Goal: Information Seeking & Learning: Check status

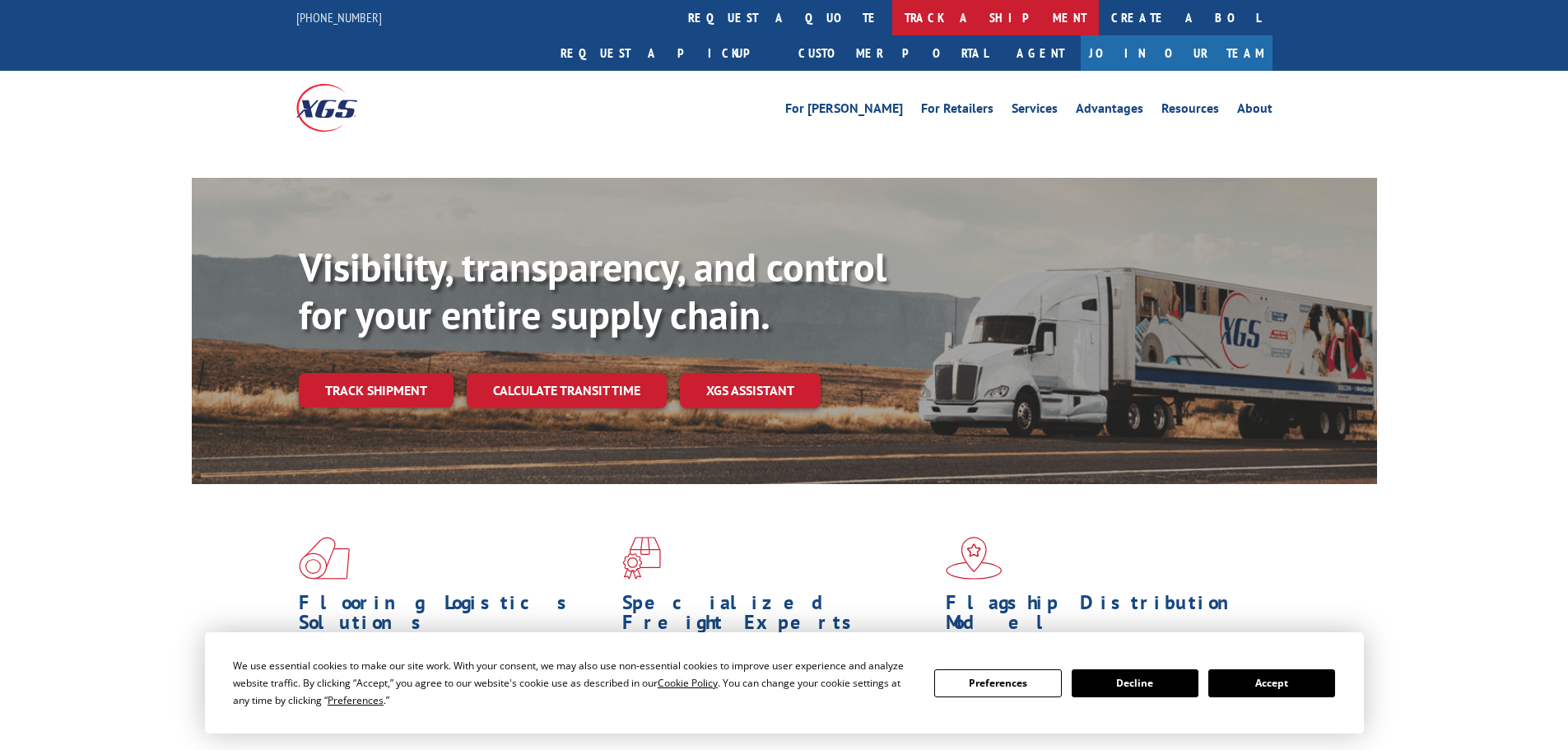
click at [893, 19] on link "track a shipment" at bounding box center [996, 18] width 206 height 36
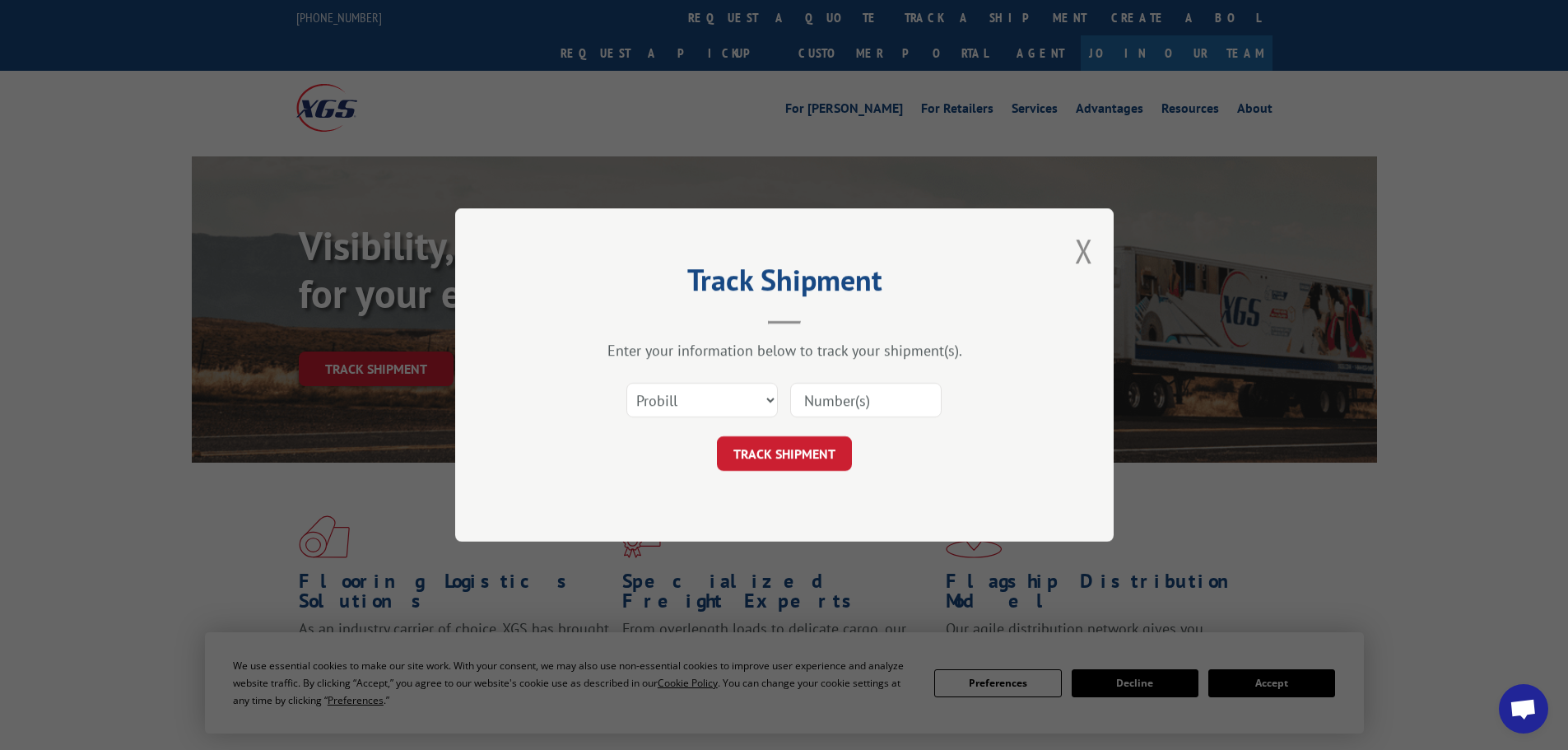
click at [704, 397] on select "Select category... Probill BOL PO" at bounding box center [702, 400] width 151 height 35
select select "bol"
click at [626, 383] on select "Select category... Probill BOL PO" at bounding box center [702, 400] width 151 height 35
click at [827, 395] on input at bounding box center [866, 400] width 151 height 35
paste input "7031484"
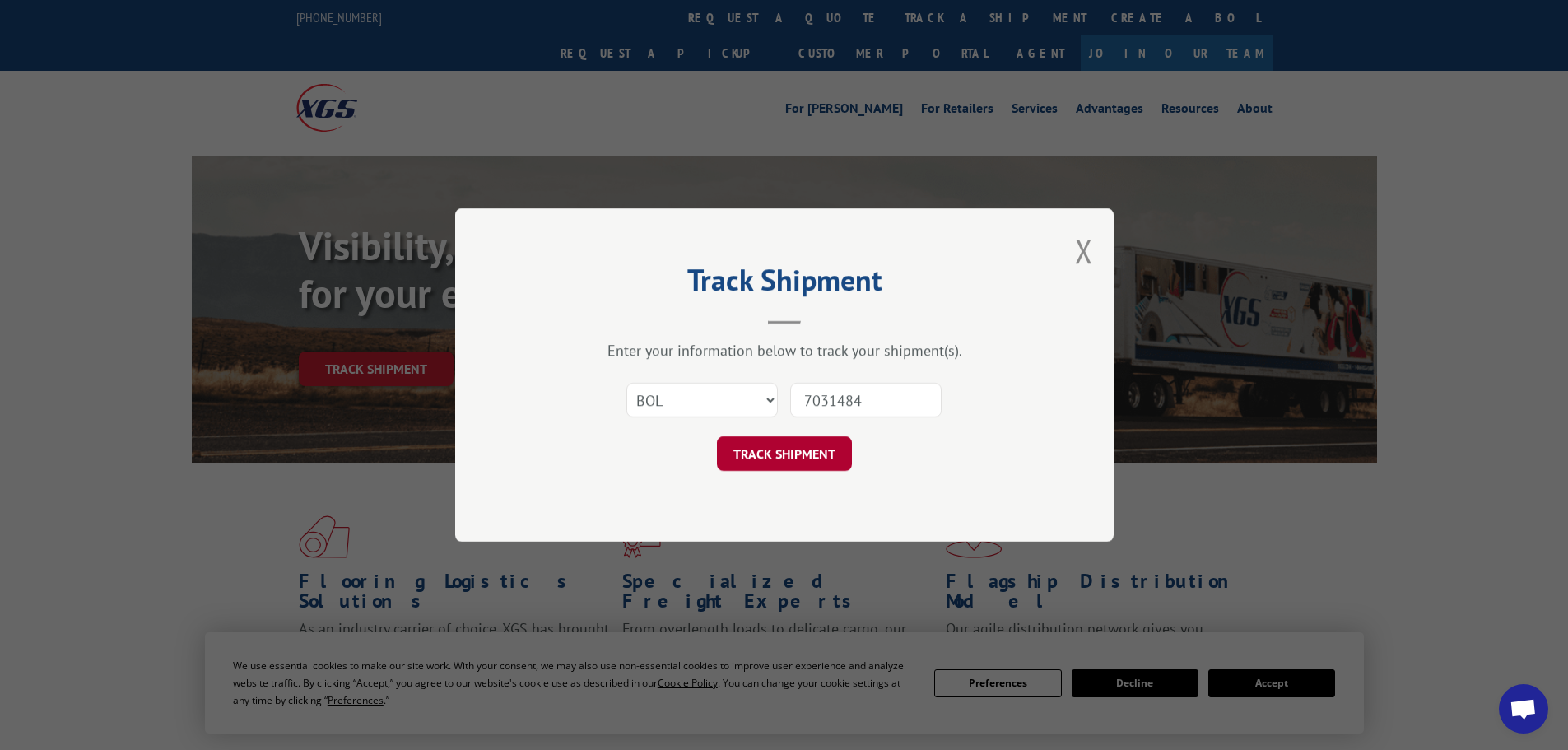
type input "7031484"
click at [781, 452] on button "TRACK SHIPMENT" at bounding box center [784, 453] width 135 height 35
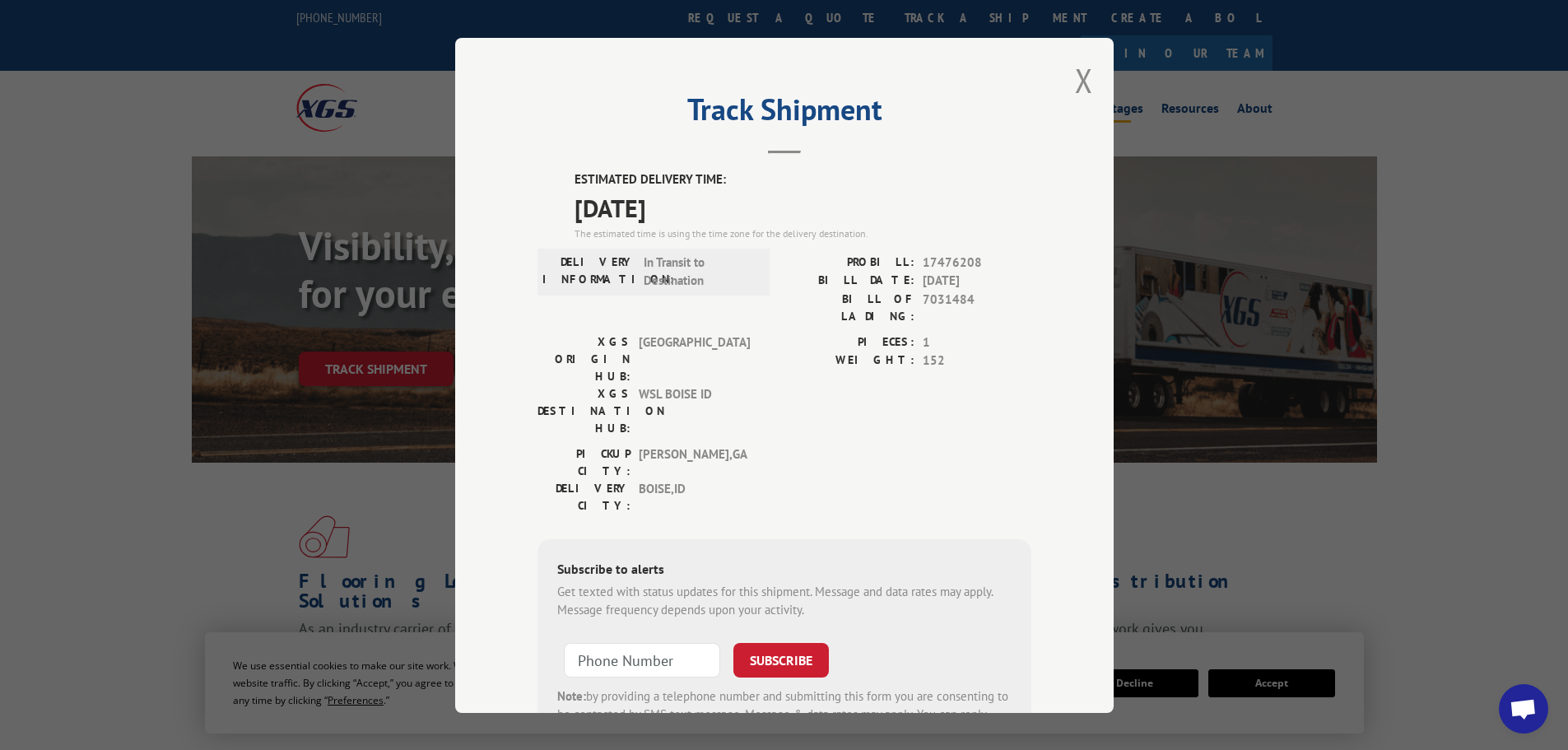
click at [1075, 81] on button "Close modal" at bounding box center [1084, 80] width 18 height 44
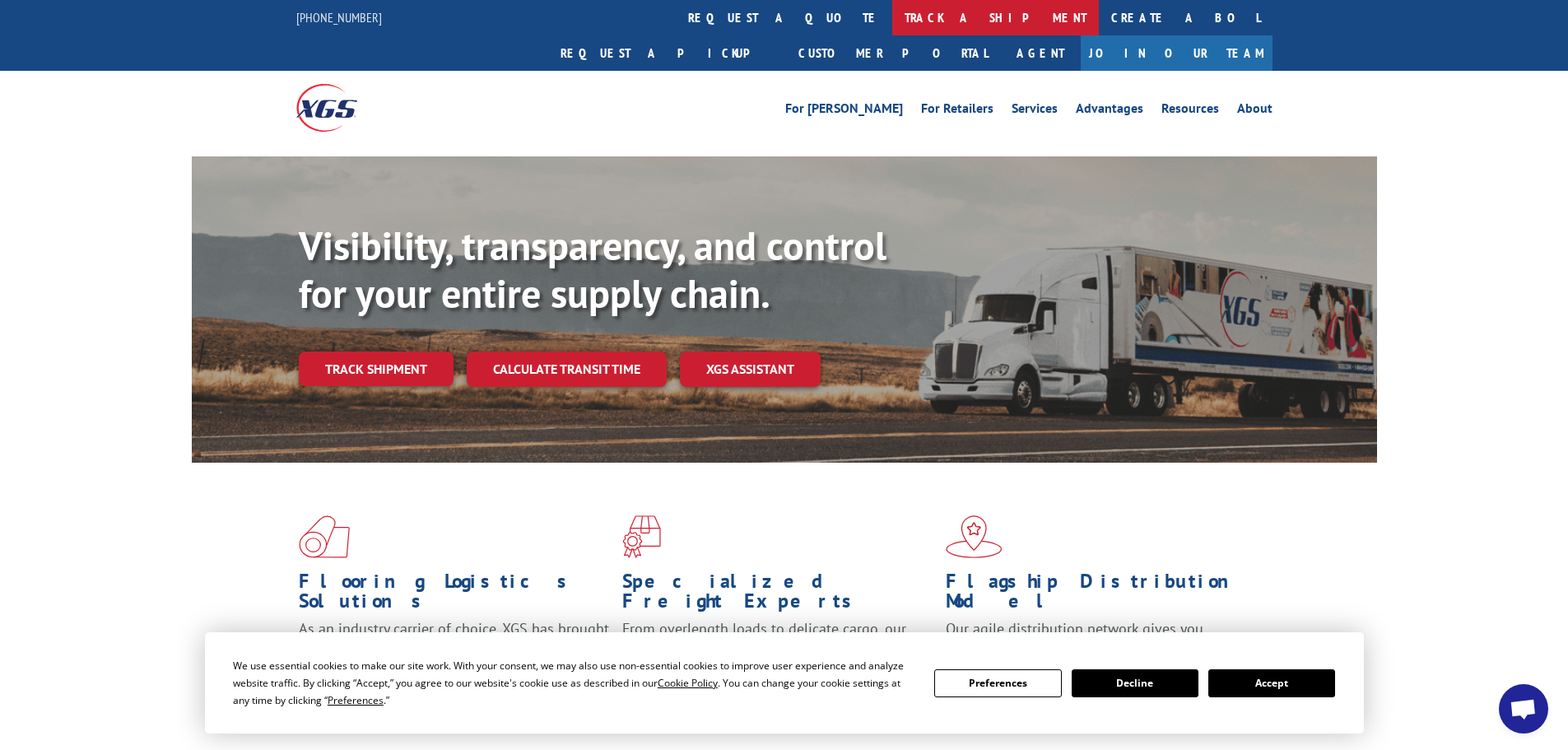
click at [893, 6] on link "track a shipment" at bounding box center [996, 18] width 206 height 36
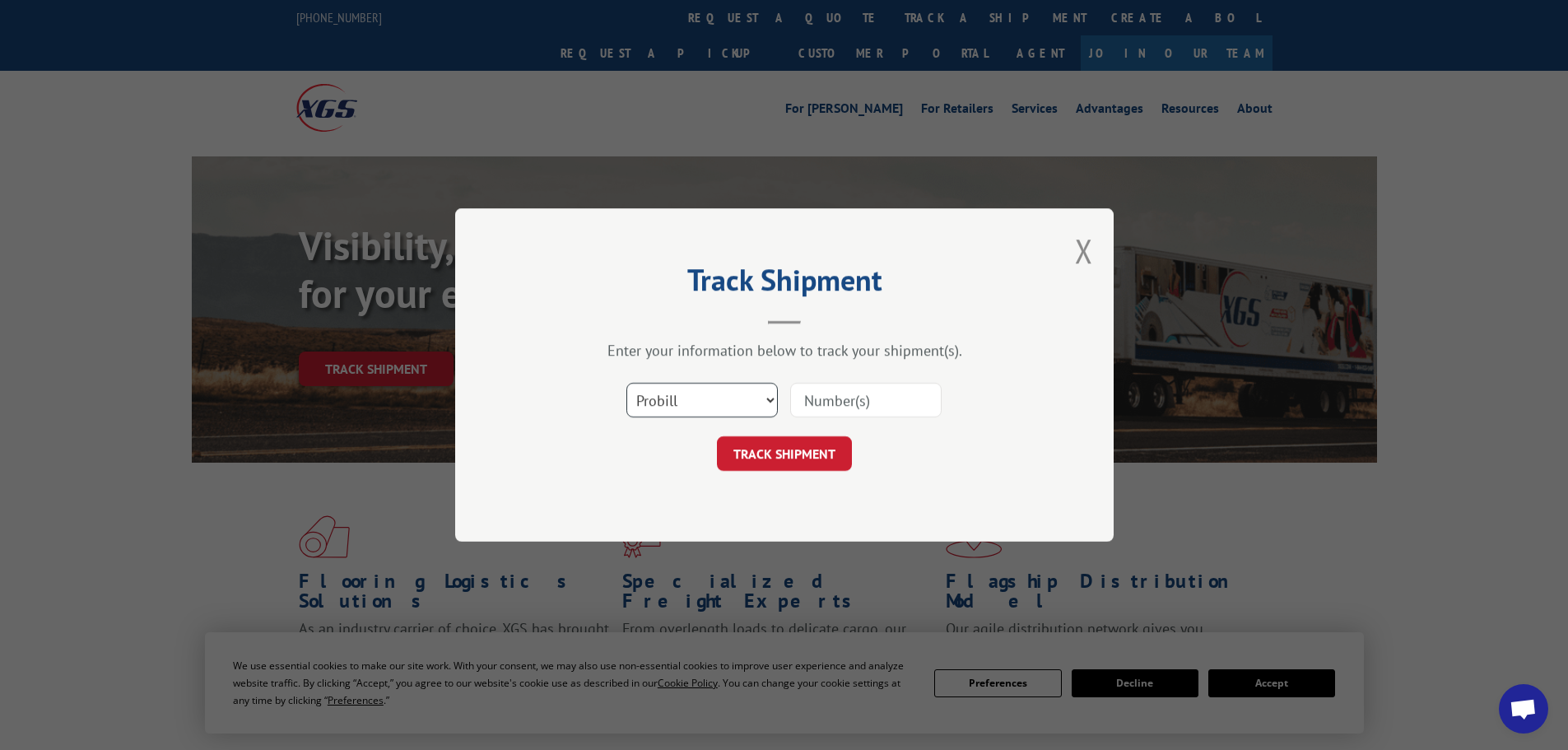
click at [722, 407] on select "Select category... Probill BOL PO" at bounding box center [702, 400] width 151 height 35
select select "bol"
click at [626, 383] on select "Select category... Probill BOL PO" at bounding box center [702, 400] width 151 height 35
paste input "7031484"
type input "7031484"
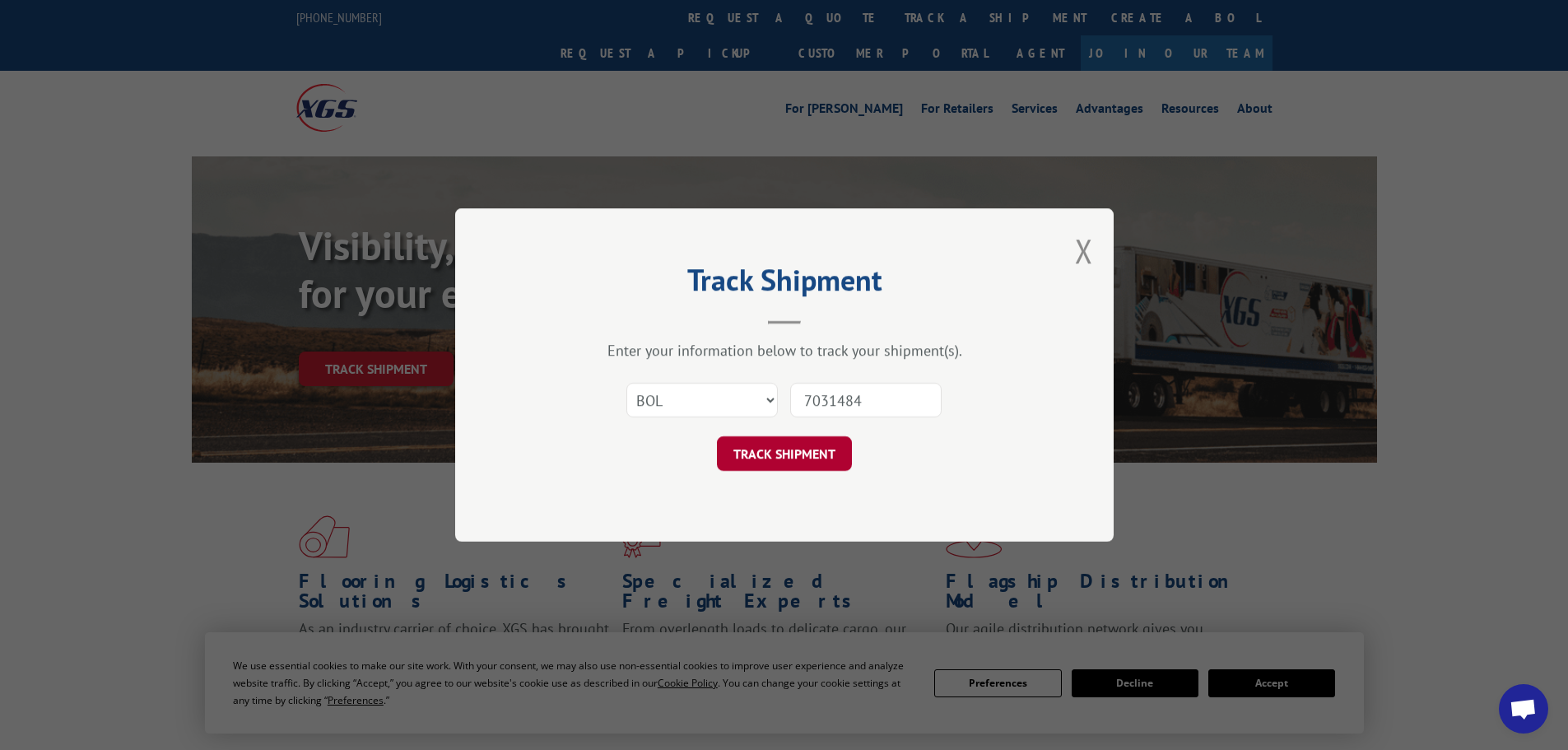
click at [766, 463] on button "TRACK SHIPMENT" at bounding box center [784, 453] width 135 height 35
